Goal: Find contact information: Find contact information

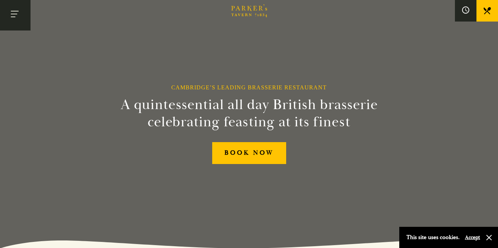
click at [15, 14] on button "Toggle navigation" at bounding box center [15, 15] width 31 height 31
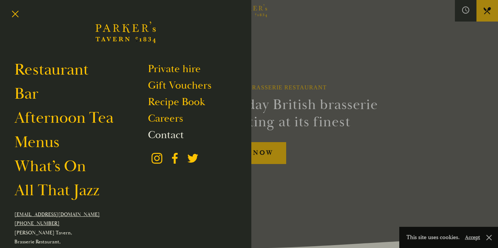
click at [172, 130] on link "Contact" at bounding box center [166, 135] width 36 height 14
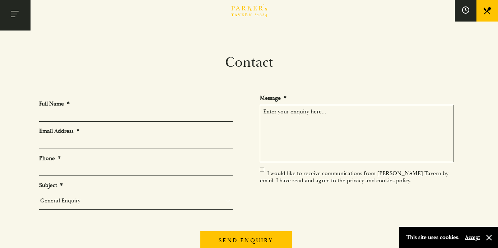
click at [22, 11] on button "Toggle navigation" at bounding box center [15, 15] width 31 height 31
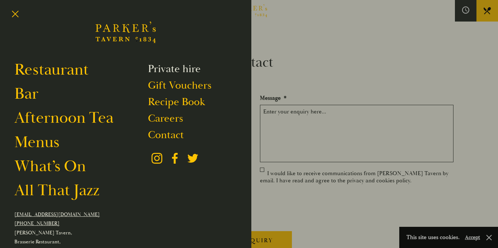
click at [156, 66] on link "Private hire" at bounding box center [174, 69] width 53 height 14
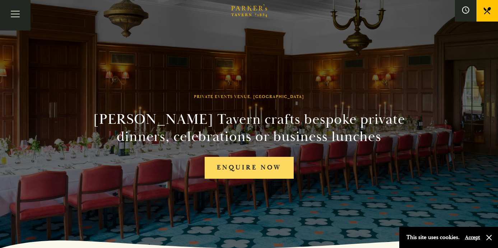
click at [243, 168] on link "Enquire now" at bounding box center [249, 168] width 89 height 22
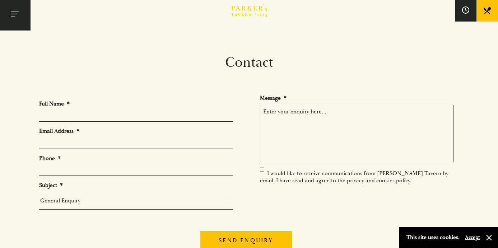
click at [17, 14] on button "Toggle navigation" at bounding box center [15, 15] width 31 height 31
